Goal: Task Accomplishment & Management: Manage account settings

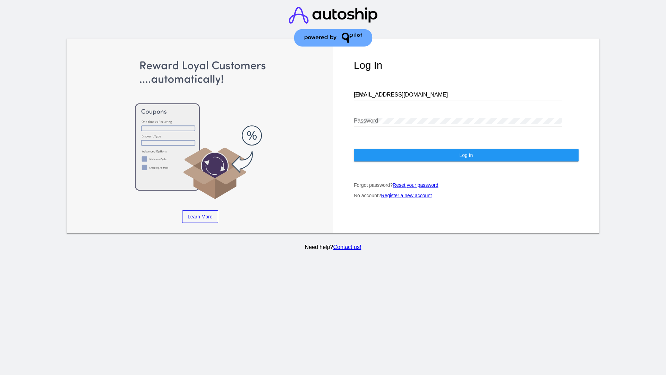
type input "[EMAIL_ADDRESS][DOMAIN_NAME]"
click at [466, 155] on span "Log In" at bounding box center [466, 155] width 14 height 6
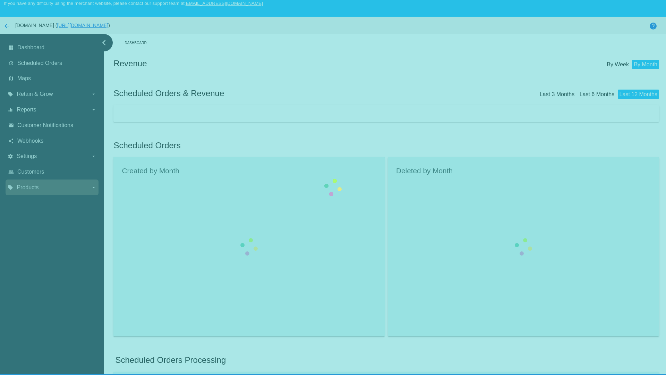
click at [52, 182] on label "local_offer Products arrow_drop_down" at bounding box center [52, 187] width 88 height 11
click at [0, 0] on input "local_offer Products arrow_drop_down" at bounding box center [0, 0] width 0 height 0
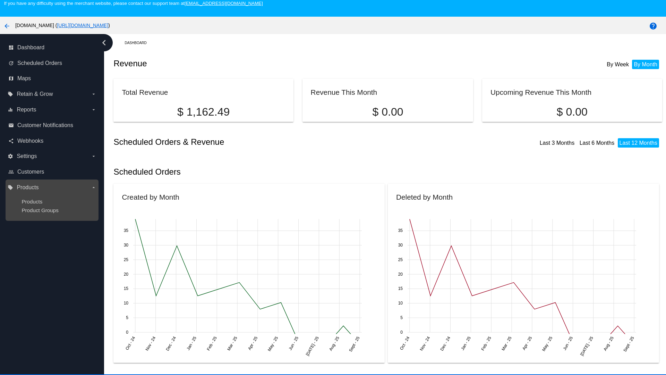
scroll to position [43, 0]
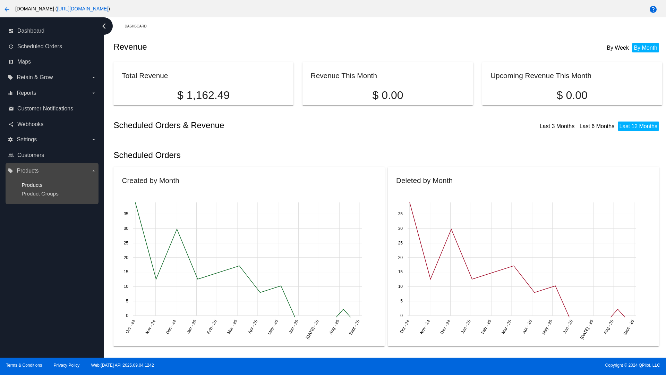
click at [32, 185] on span "Products" at bounding box center [32, 185] width 21 height 6
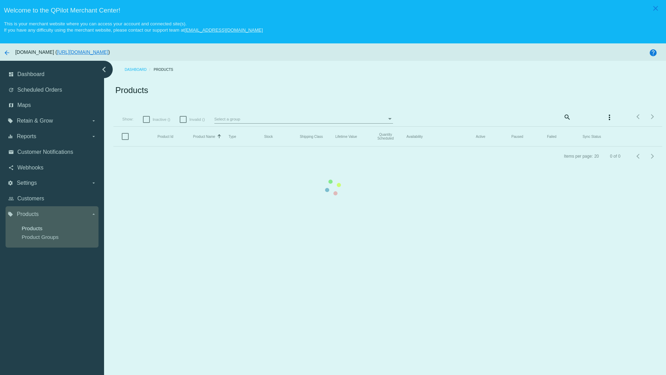
scroll to position [43, 0]
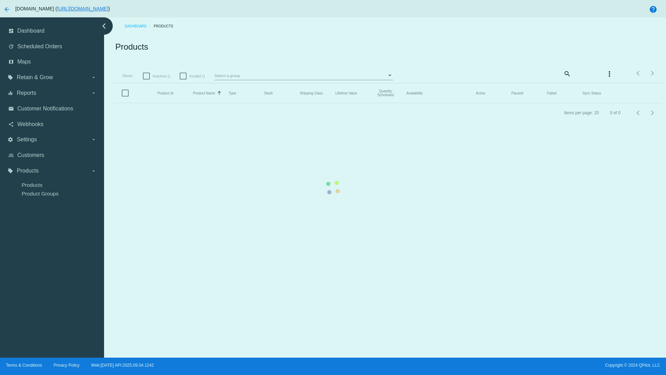
click at [158, 80] on span "Inactive ()" at bounding box center [162, 76] width 18 height 8
click at [146, 80] on input "Inactive ()" at bounding box center [146, 79] width 0 height 0
checkbox input "true"
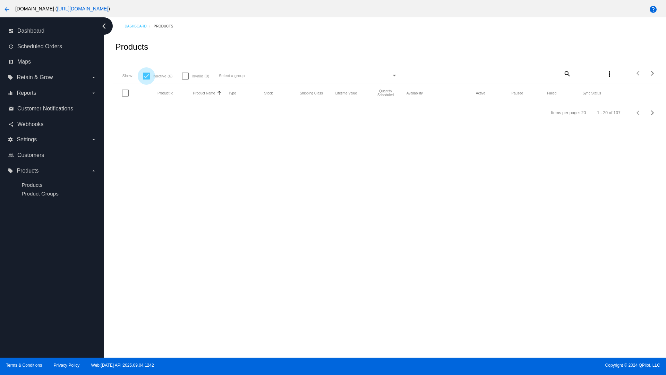
scroll to position [0, 0]
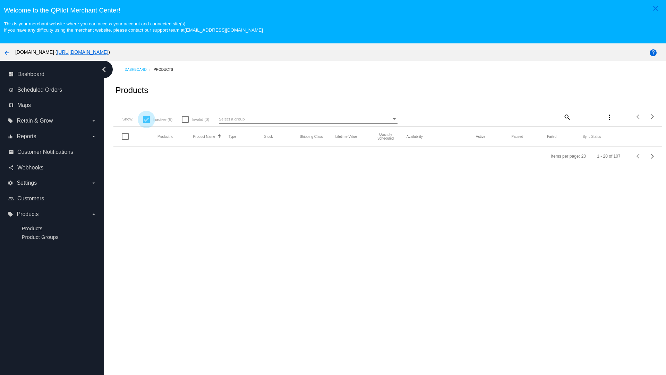
click at [563, 117] on mat-icon "search" at bounding box center [567, 116] width 8 height 11
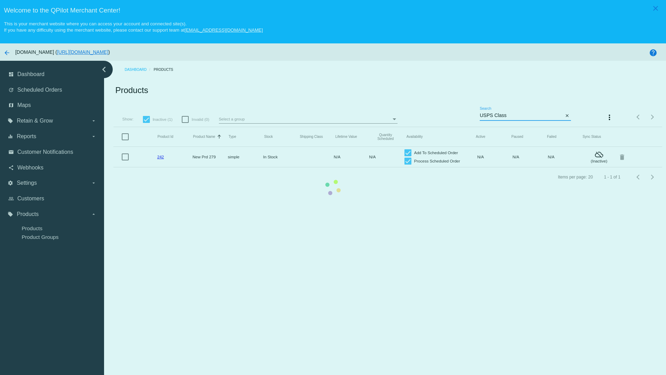
type input "Variable Enable"
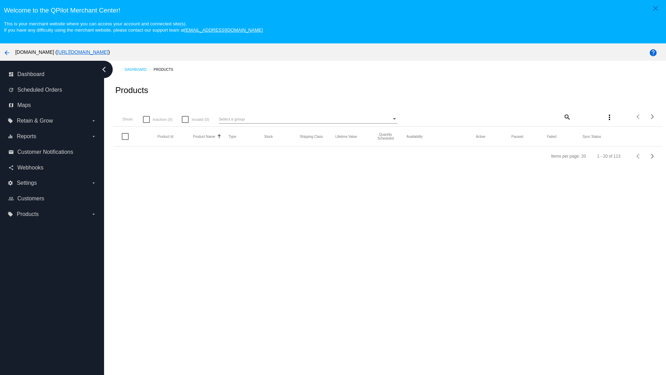
click at [563, 117] on mat-icon "search" at bounding box center [567, 116] width 8 height 11
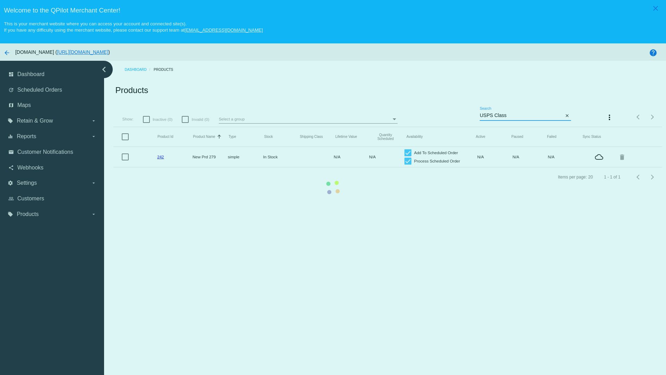
type input "Variable Enable"
